Goal: Task Accomplishment & Management: Manage account settings

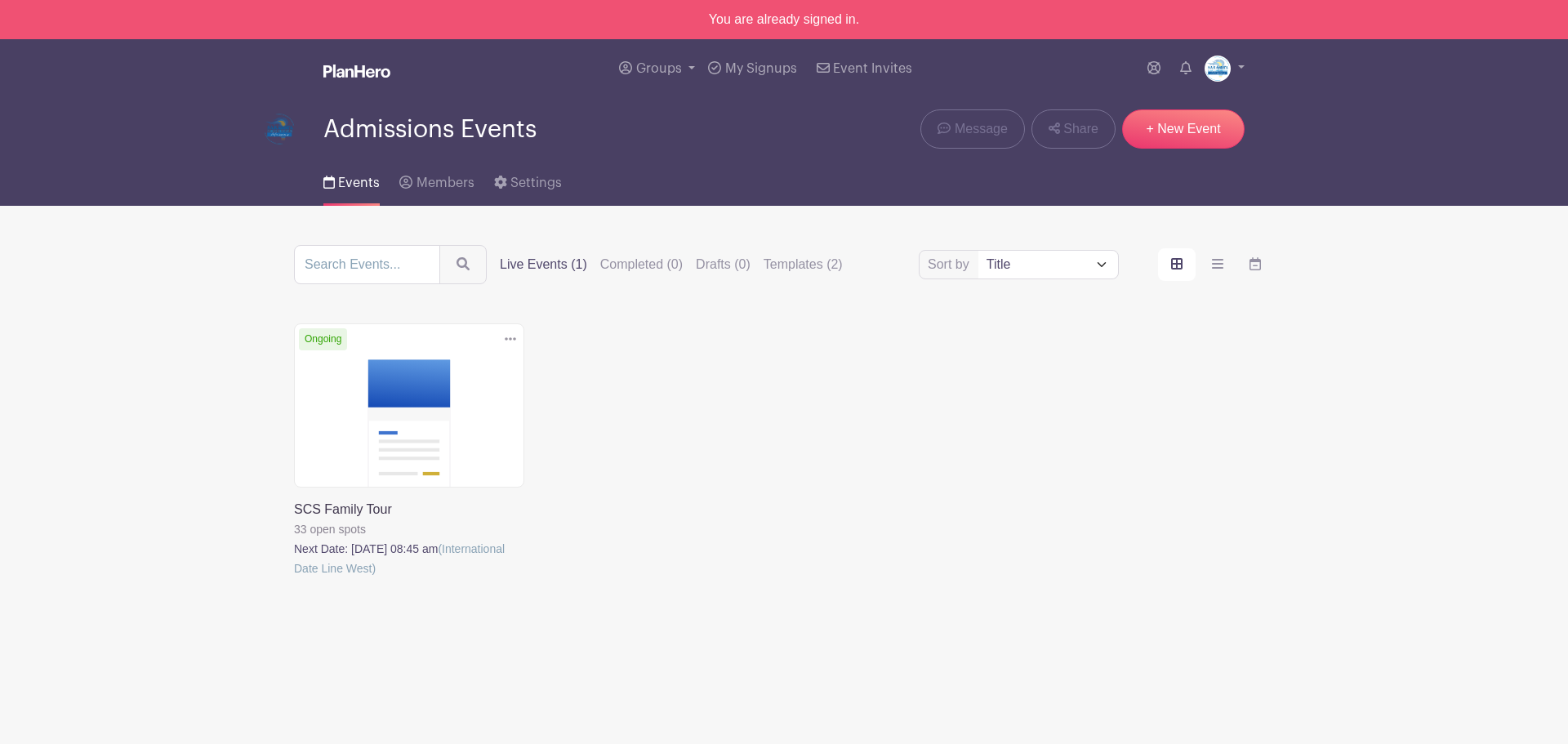
click at [294, 578] on link at bounding box center [294, 578] width 0 height 0
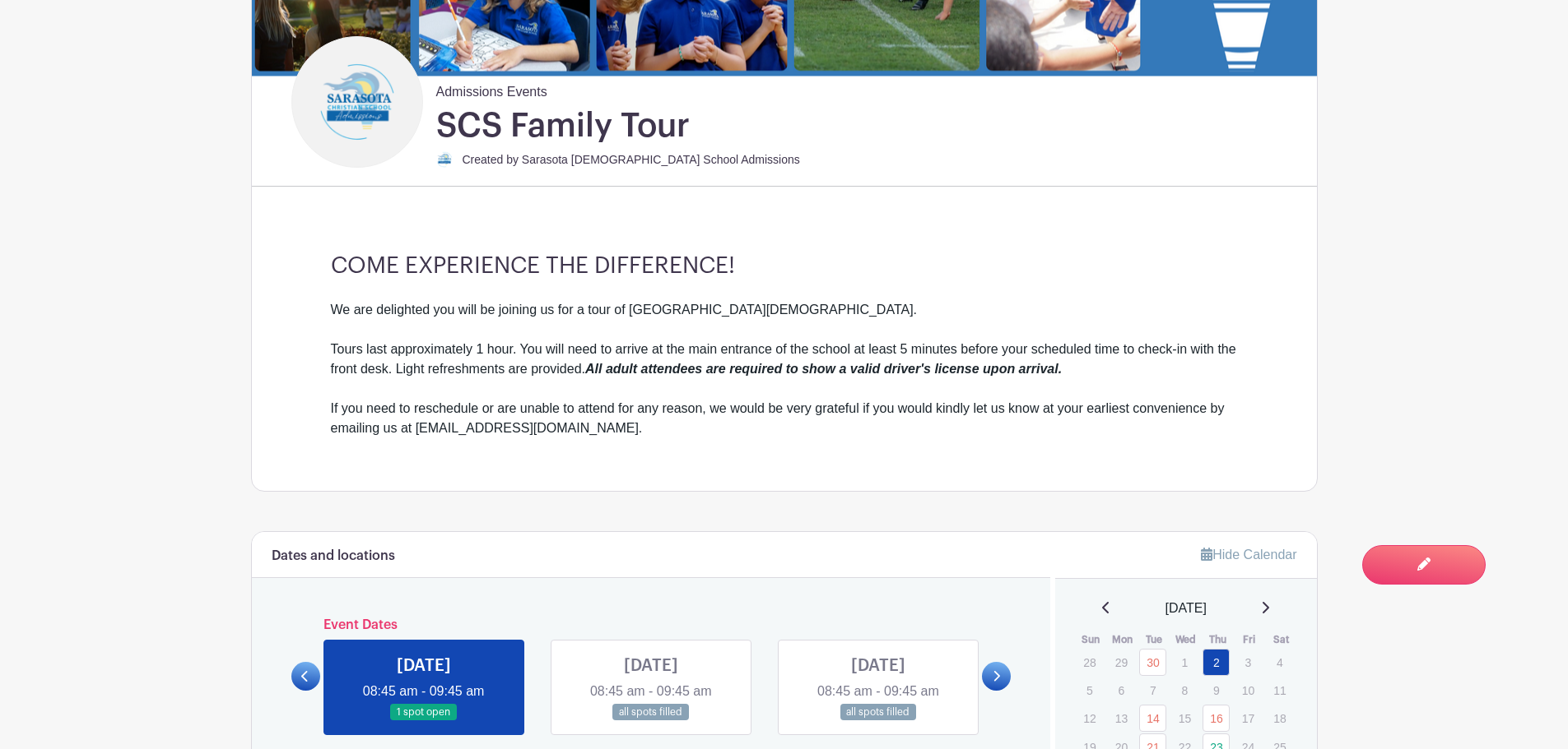
scroll to position [740, 0]
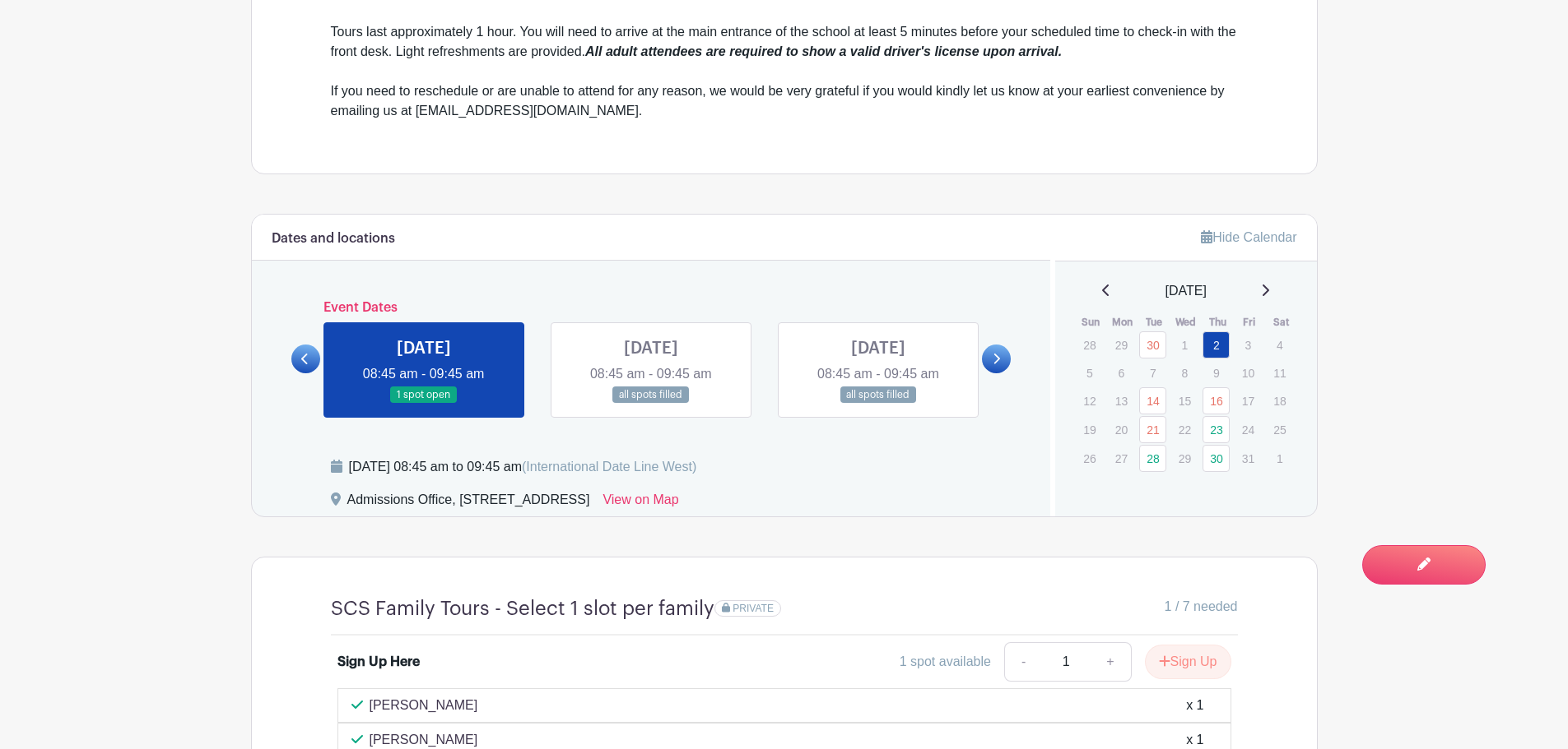
click at [1002, 360] on link at bounding box center [996, 359] width 29 height 29
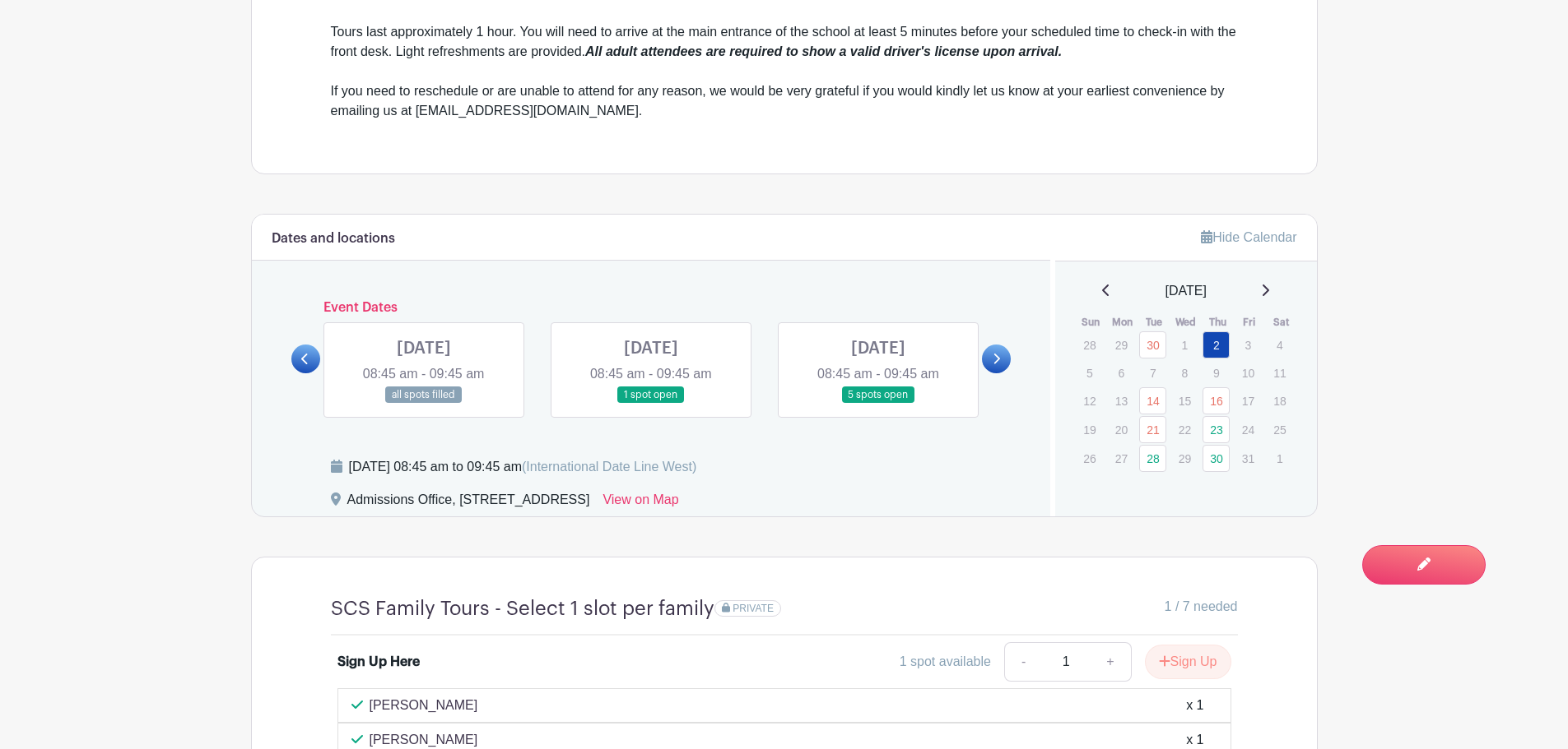
click at [302, 354] on icon at bounding box center [305, 359] width 7 height 12
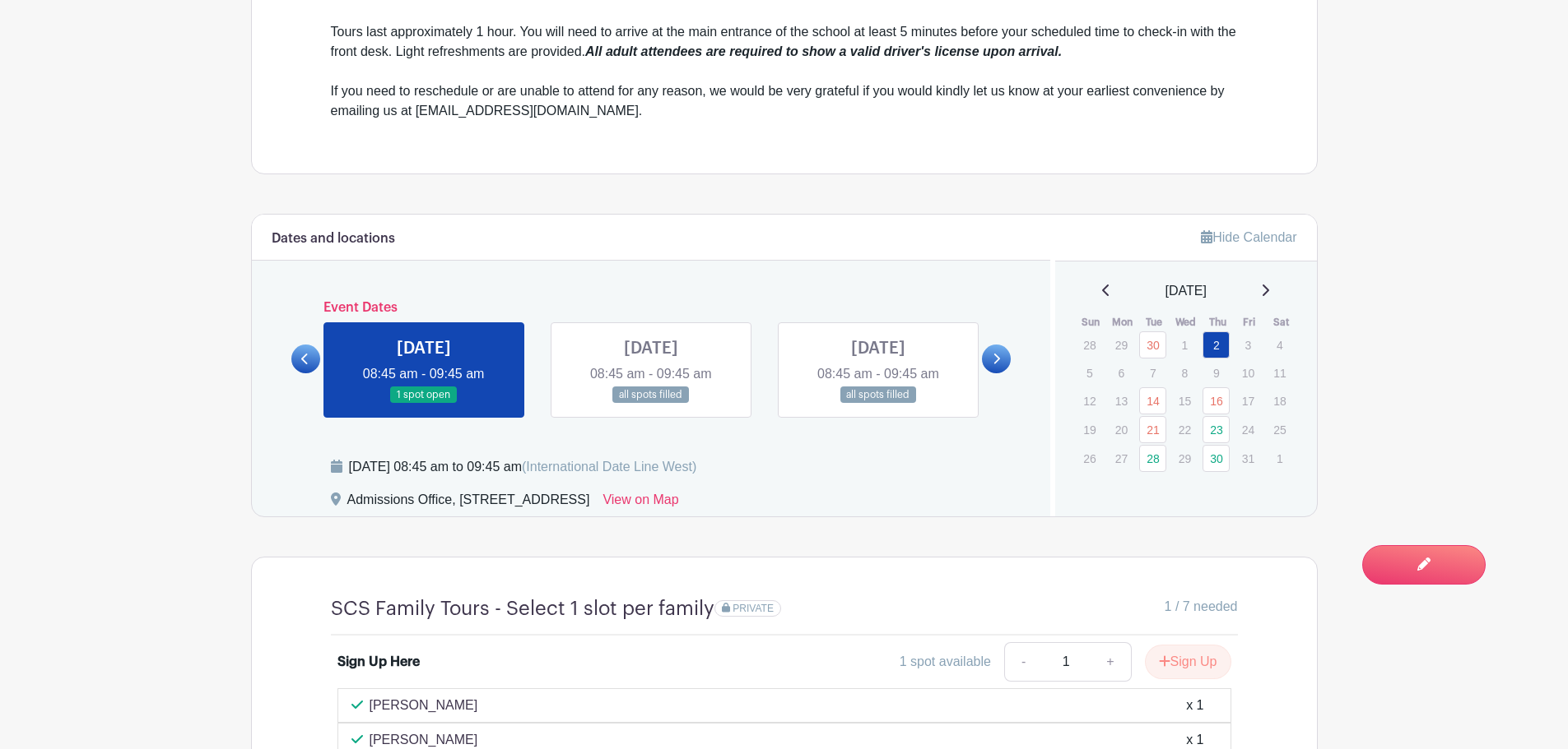
click at [424, 404] on link at bounding box center [424, 404] width 0 height 0
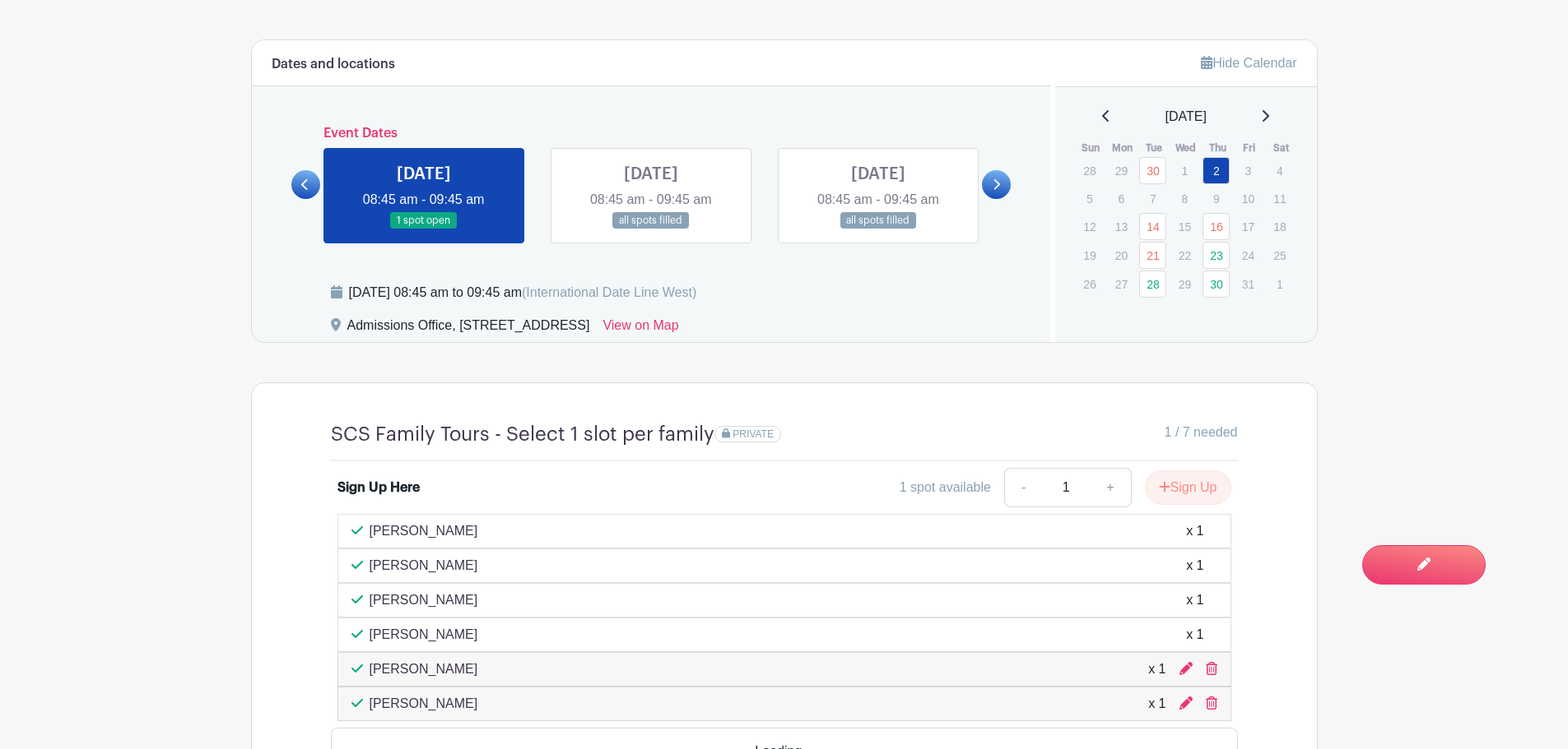
scroll to position [1234, 0]
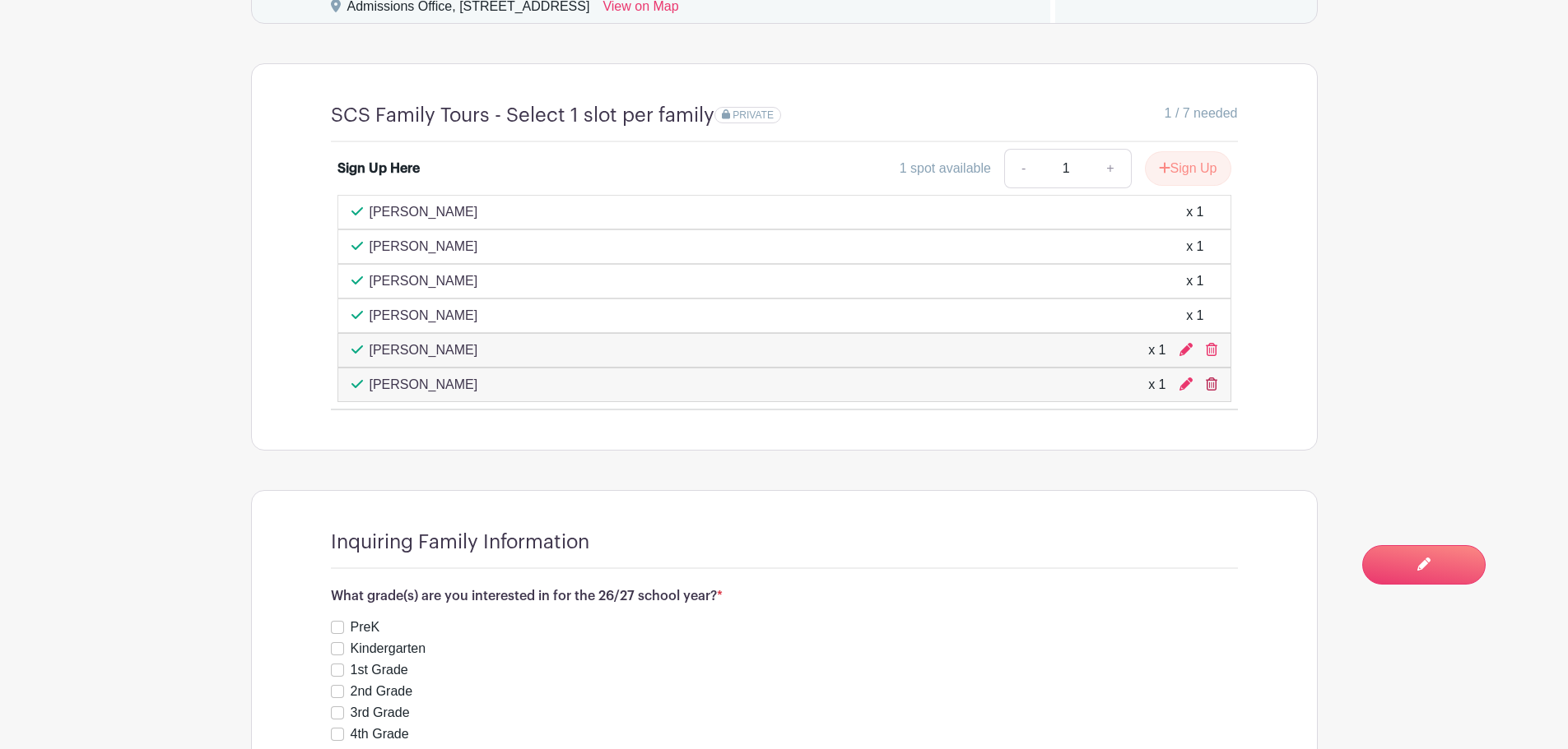
click at [1214, 382] on icon at bounding box center [1211, 383] width 12 height 13
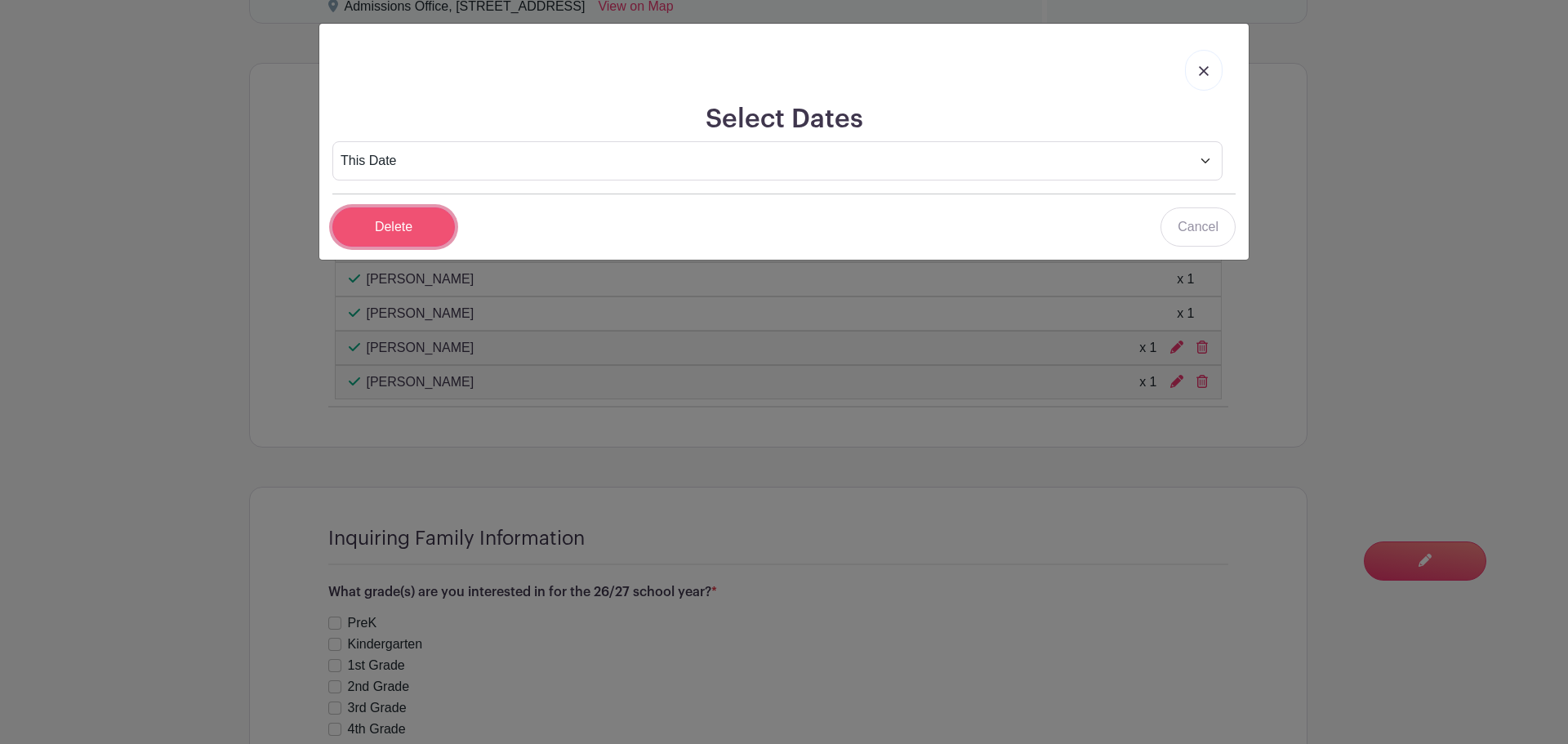
click at [407, 236] on input "Delete" at bounding box center [393, 227] width 123 height 39
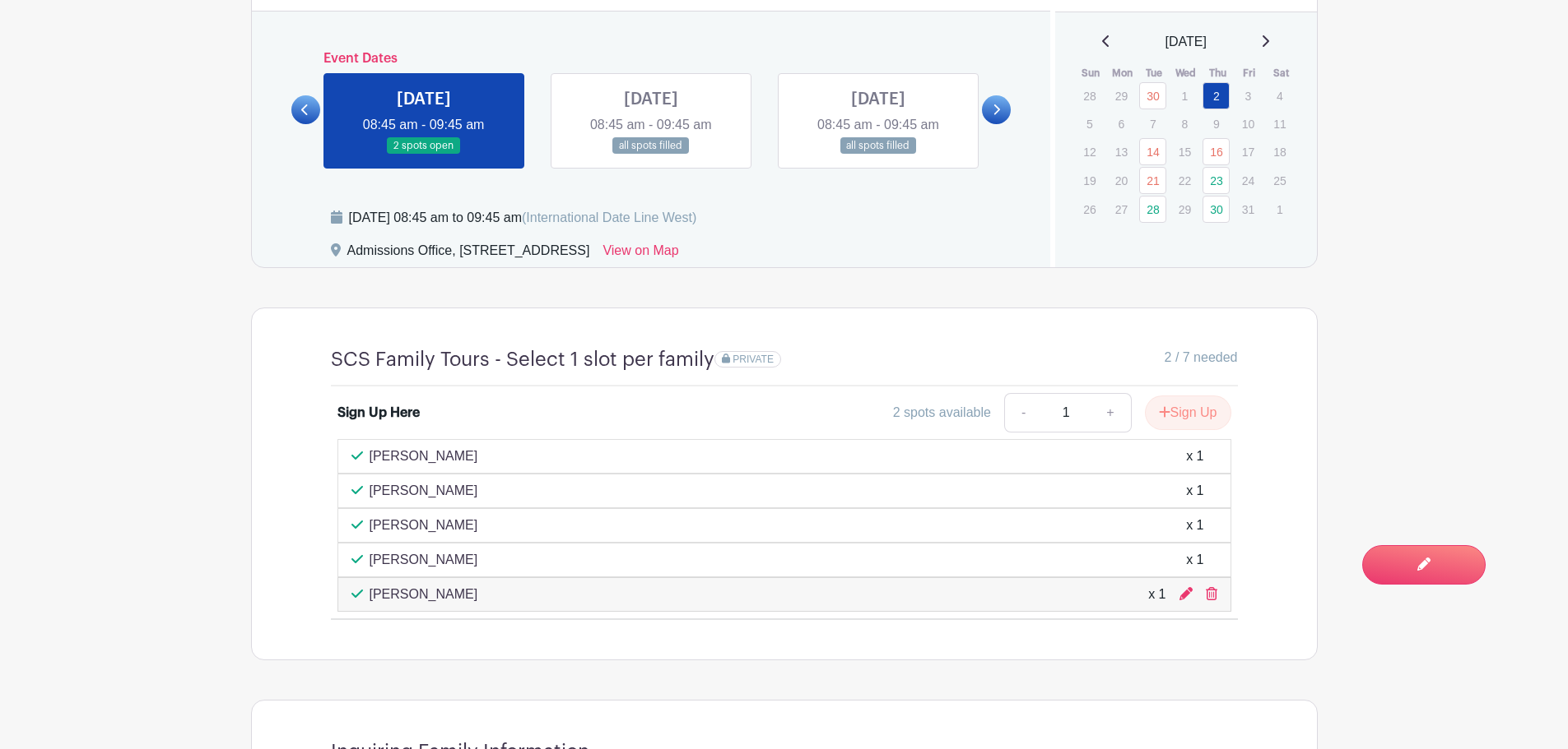
scroll to position [987, 0]
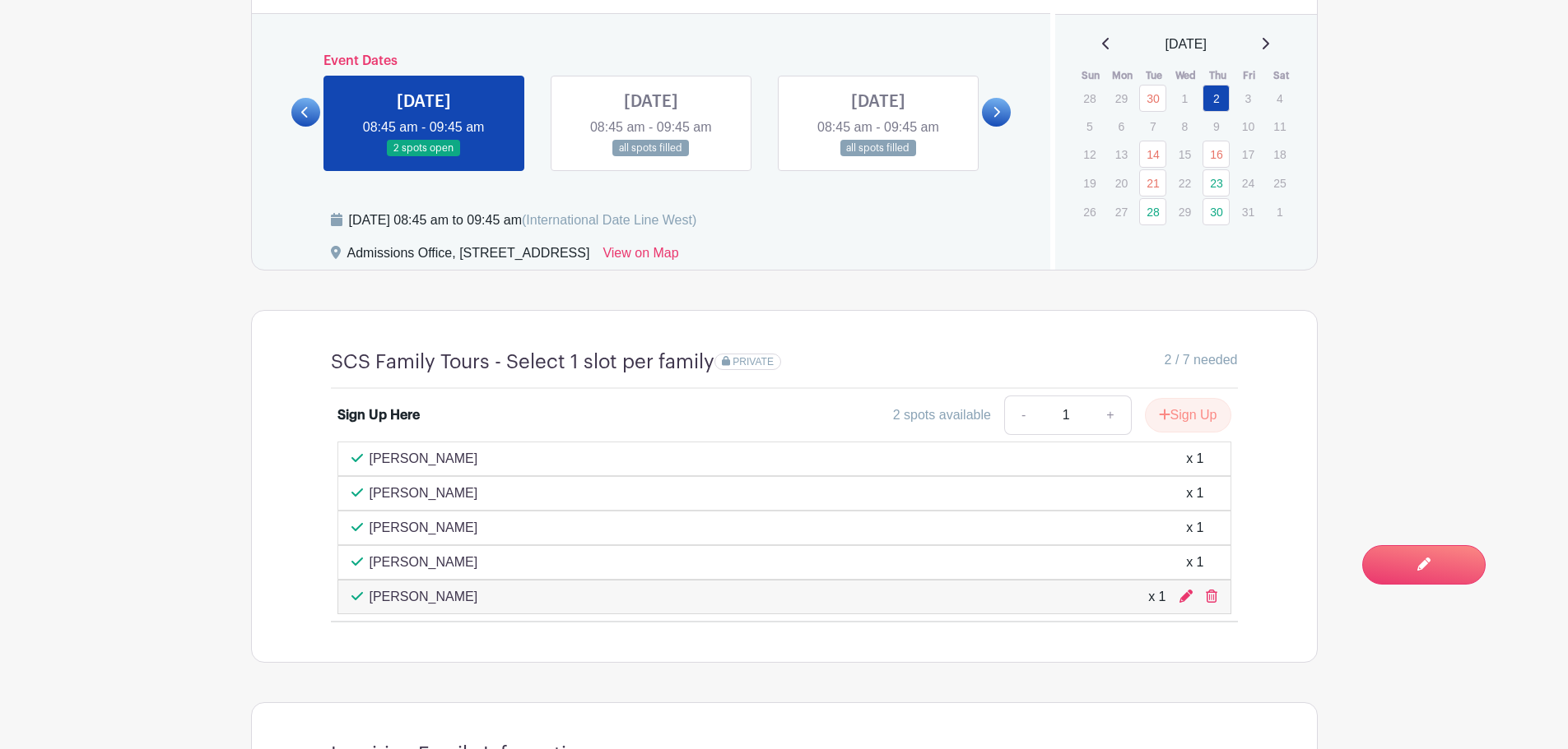
click at [994, 106] on icon at bounding box center [996, 112] width 7 height 12
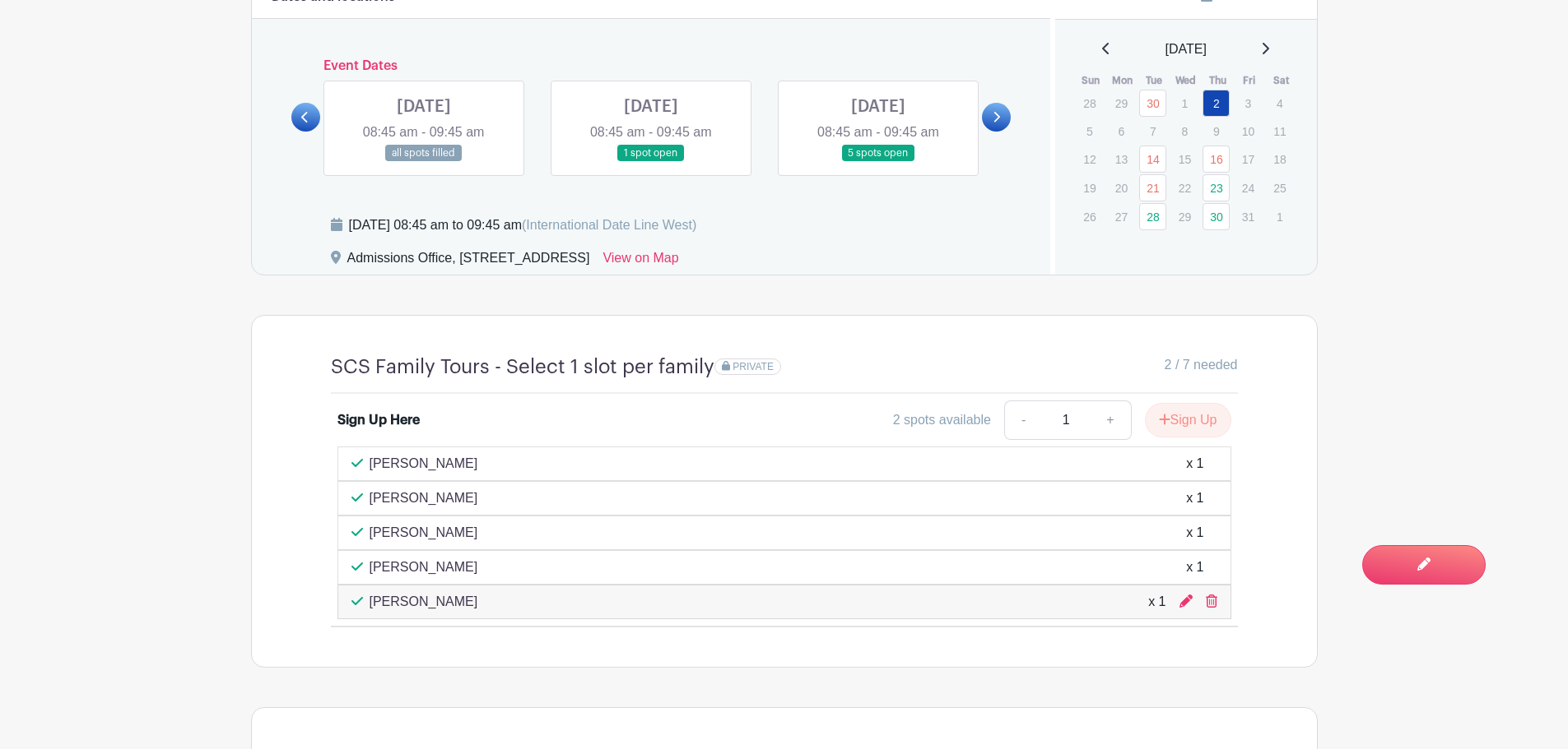
scroll to position [822, 0]
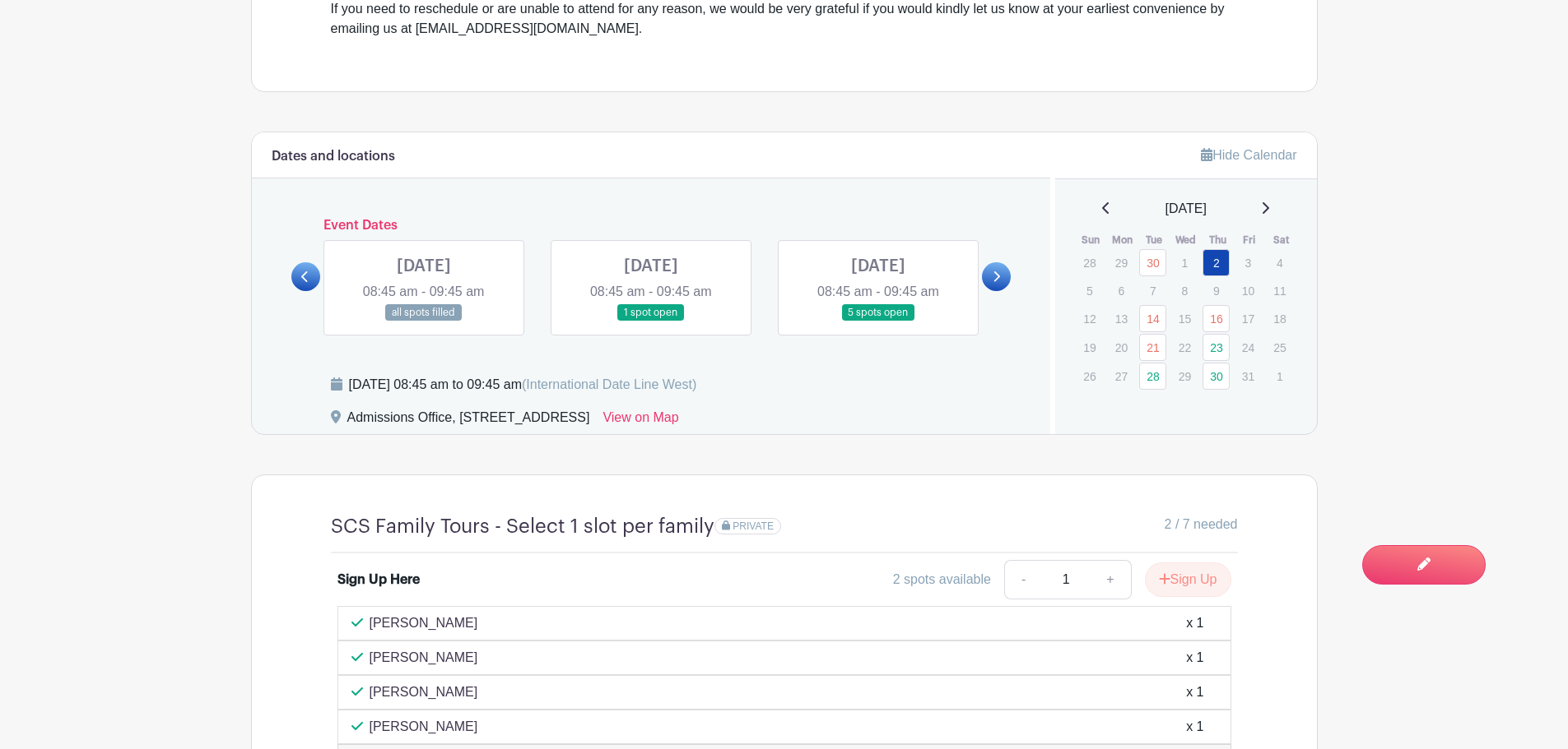
click at [998, 269] on link at bounding box center [996, 277] width 29 height 29
click at [986, 272] on link at bounding box center [996, 277] width 29 height 29
